Goal: Task Accomplishment & Management: Complete application form

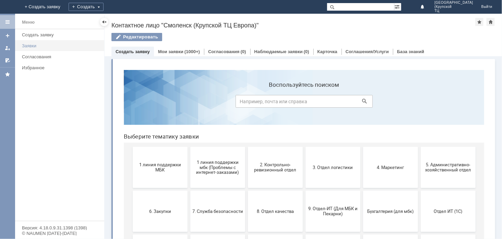
click at [54, 42] on link "Заявки" at bounding box center [61, 45] width 84 height 11
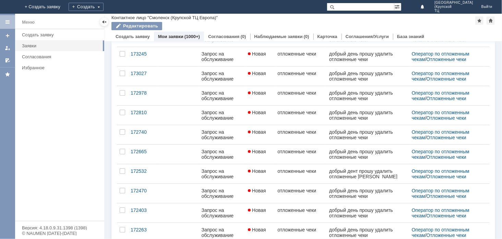
scroll to position [249, 0]
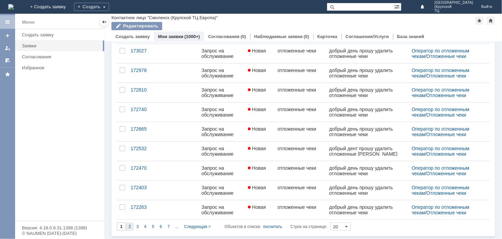
click at [131, 227] on div "2" at bounding box center [130, 227] width 8 height 8
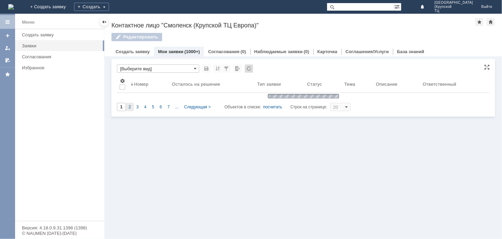
scroll to position [0, 0]
type input "2"
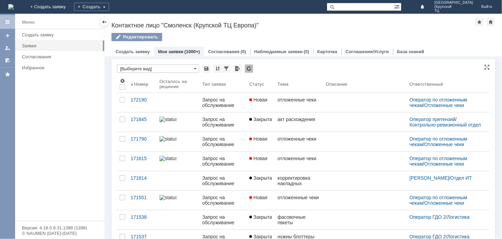
scroll to position [2, 0]
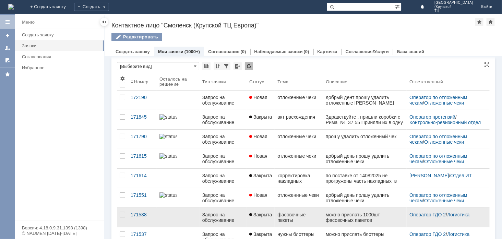
click at [252, 217] on link "Закрыта" at bounding box center [261, 217] width 28 height 19
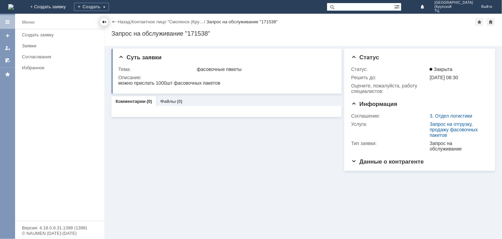
click at [104, 22] on div at bounding box center [103, 21] width 5 height 5
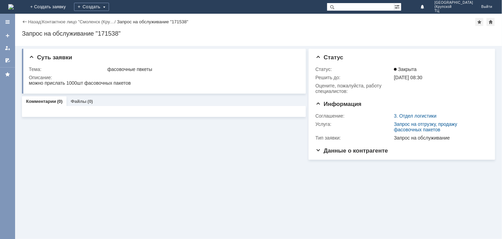
click at [22, 20] on div "Назад" at bounding box center [31, 21] width 19 height 5
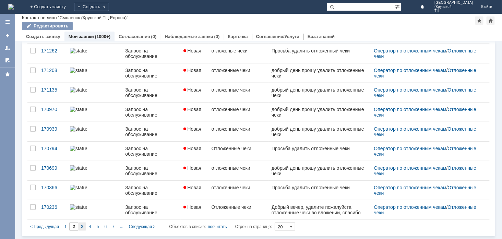
click at [84, 225] on div "3" at bounding box center [82, 227] width 8 height 8
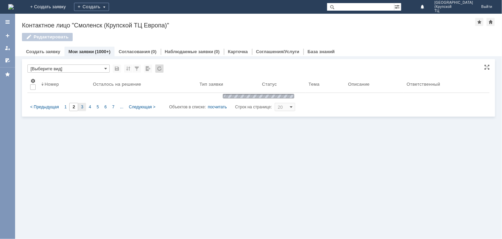
type input "3"
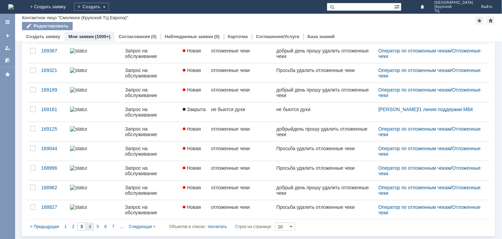
click at [86, 227] on div "4" at bounding box center [90, 227] width 8 height 8
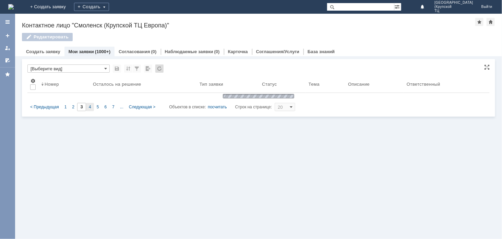
type input "4"
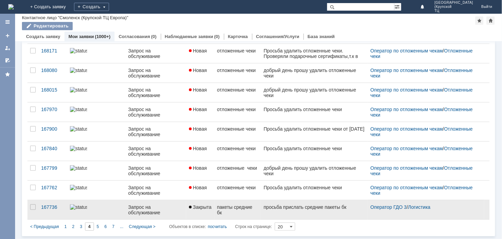
click at [252, 213] on div "пакеты средние бк" at bounding box center [237, 209] width 41 height 11
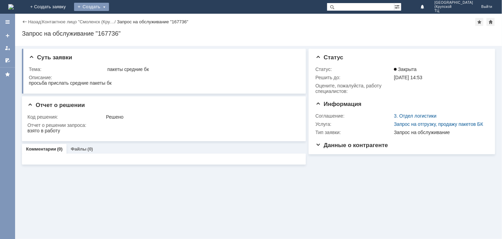
click at [109, 6] on div "Создать" at bounding box center [91, 7] width 35 height 8
click at [128, 16] on link "Заявка" at bounding box center [101, 20] width 52 height 8
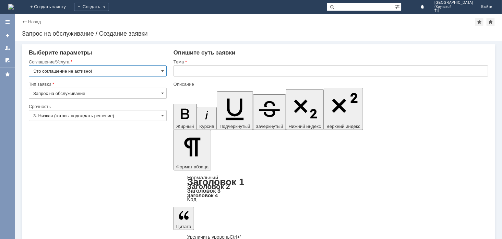
click at [118, 69] on input "Это соглашение не активно!" at bounding box center [98, 70] width 138 height 11
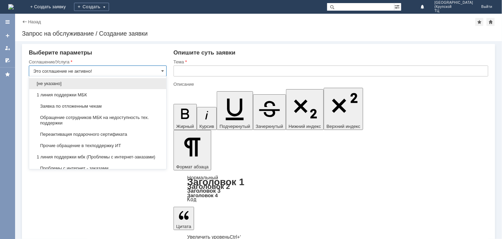
click at [128, 69] on input "Это соглашение не активно!" at bounding box center [98, 70] width 138 height 11
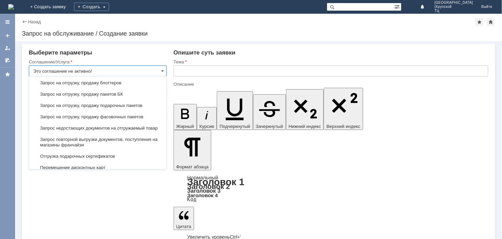
scroll to position [207, 0]
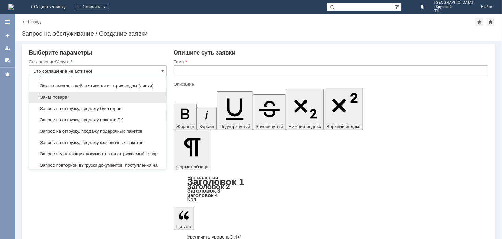
click at [131, 100] on span "Заказ товара" at bounding box center [97, 97] width 129 height 5
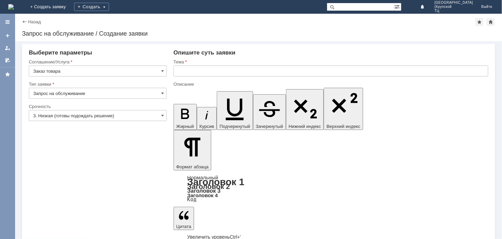
type input "Заказ товара"
click at [129, 93] on input "Запрос на обслуживание" at bounding box center [98, 93] width 138 height 11
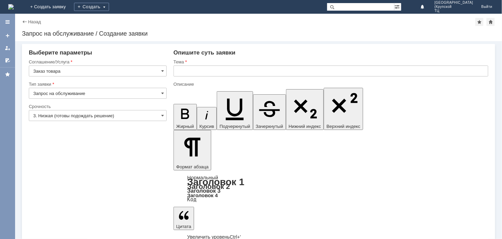
type input "Запрос на обслуживание"
click at [113, 113] on input "3. Низкая (готовы подождать решение)" at bounding box center [98, 115] width 138 height 11
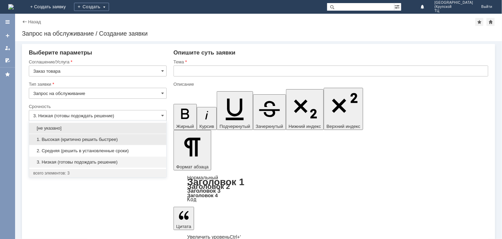
click at [109, 140] on span "1. Высокая (критично решить быстрее)" at bounding box center [97, 139] width 129 height 5
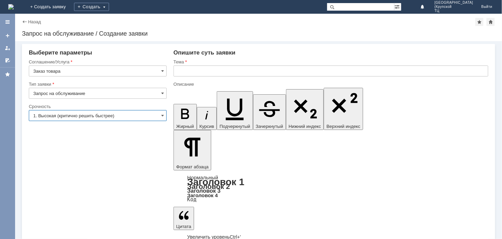
type input "1. Высокая (критично решить быстрее)"
click at [187, 72] on input "text" at bounding box center [330, 70] width 315 height 11
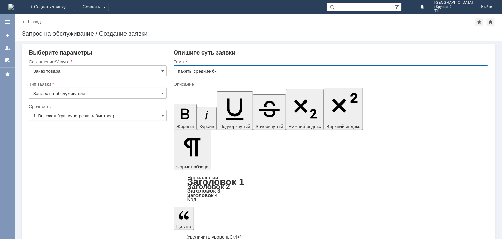
type input "пакеты средние бк"
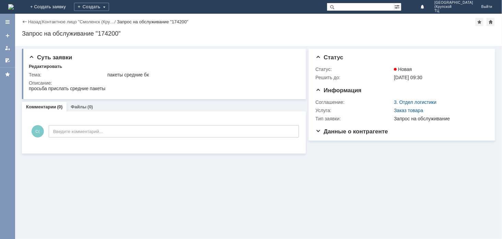
click at [26, 22] on div "Назад" at bounding box center [31, 21] width 19 height 5
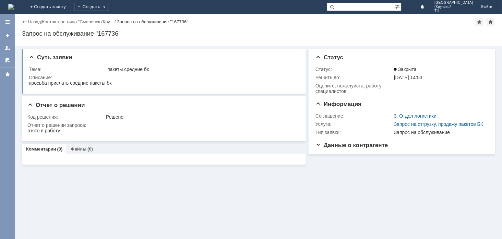
click at [26, 22] on div "Назад" at bounding box center [31, 21] width 19 height 5
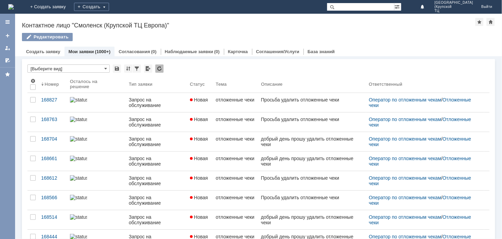
click at [14, 4] on img at bounding box center [10, 6] width 5 height 5
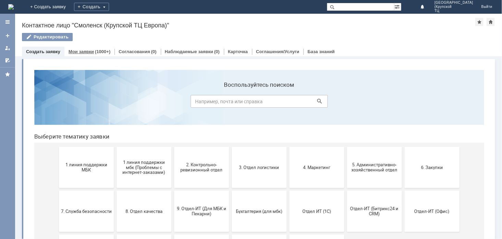
click at [105, 49] on div "(1000+)" at bounding box center [102, 51] width 15 height 5
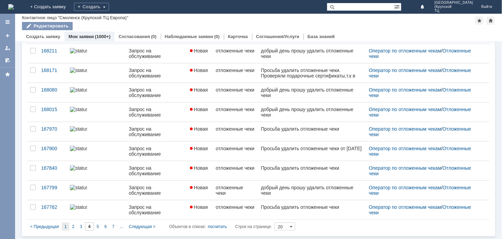
click at [67, 225] on div "1" at bounding box center [66, 227] width 8 height 8
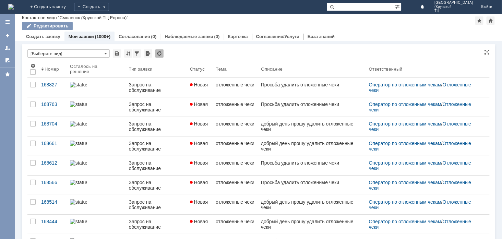
type input "1"
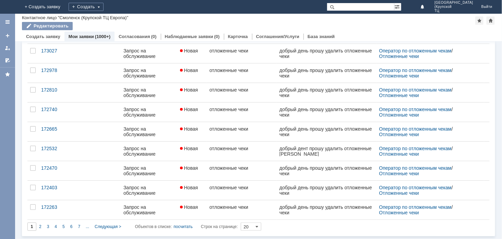
scroll to position [249, 0]
click at [49, 225] on span "3" at bounding box center [48, 226] width 2 height 5
type input "3"
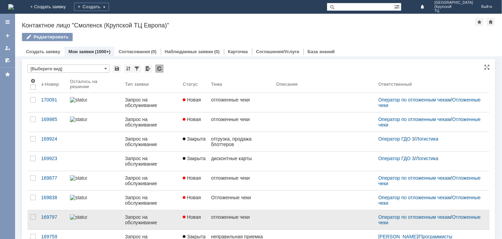
scroll to position [2, 0]
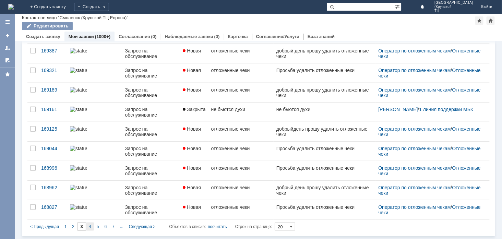
click at [87, 224] on div "4" at bounding box center [90, 227] width 8 height 8
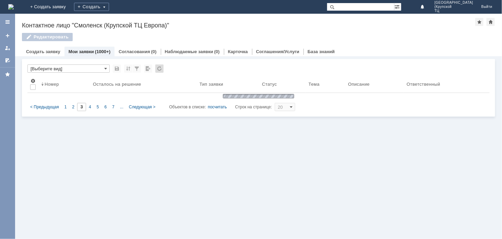
type input "4"
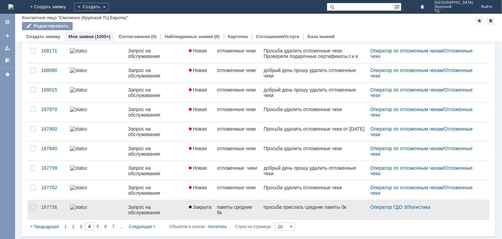
click at [141, 205] on div "Запрос на обслуживание" at bounding box center [155, 209] width 55 height 11
